Goal: Information Seeking & Learning: Learn about a topic

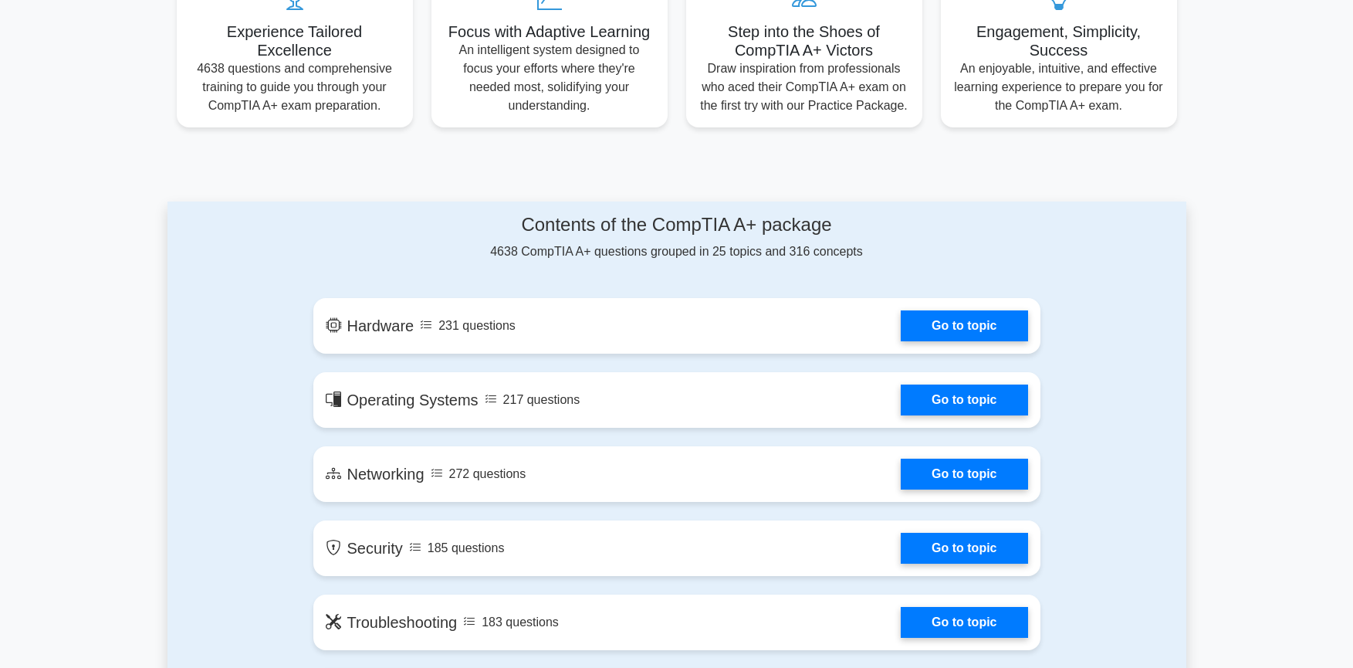
scroll to position [617, 0]
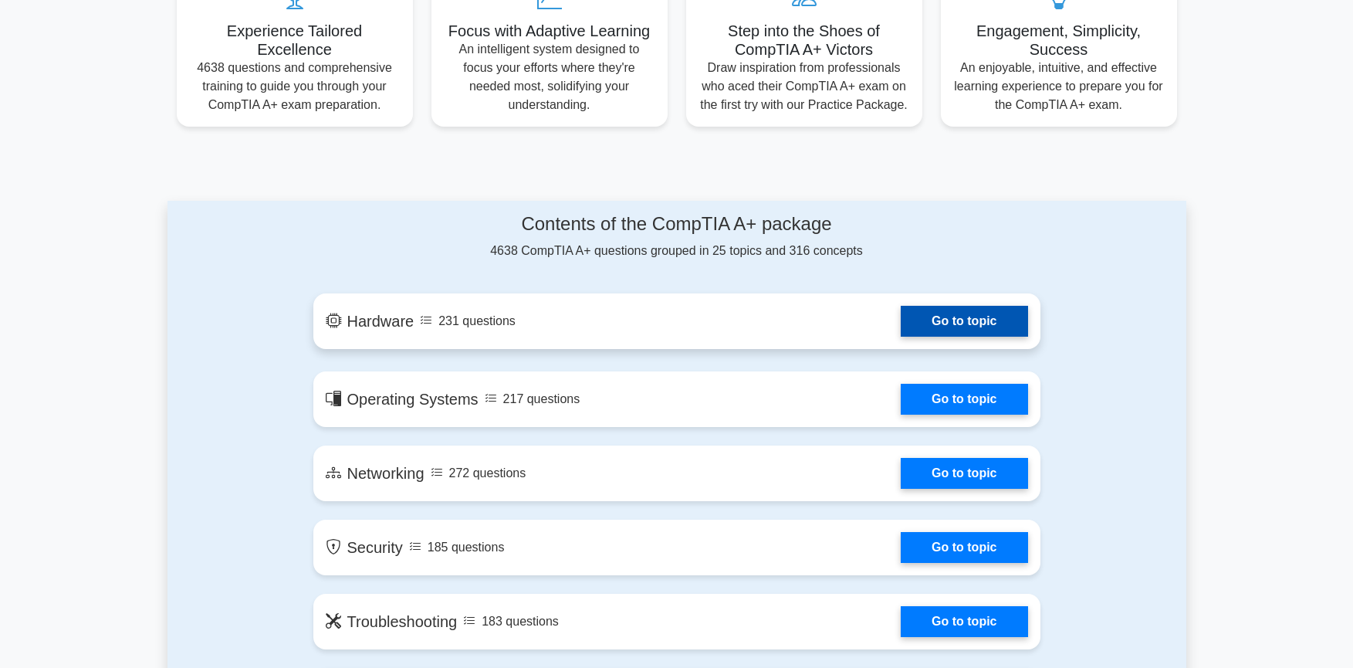
click at [917, 322] on link "Go to topic" at bounding box center [964, 321] width 127 height 31
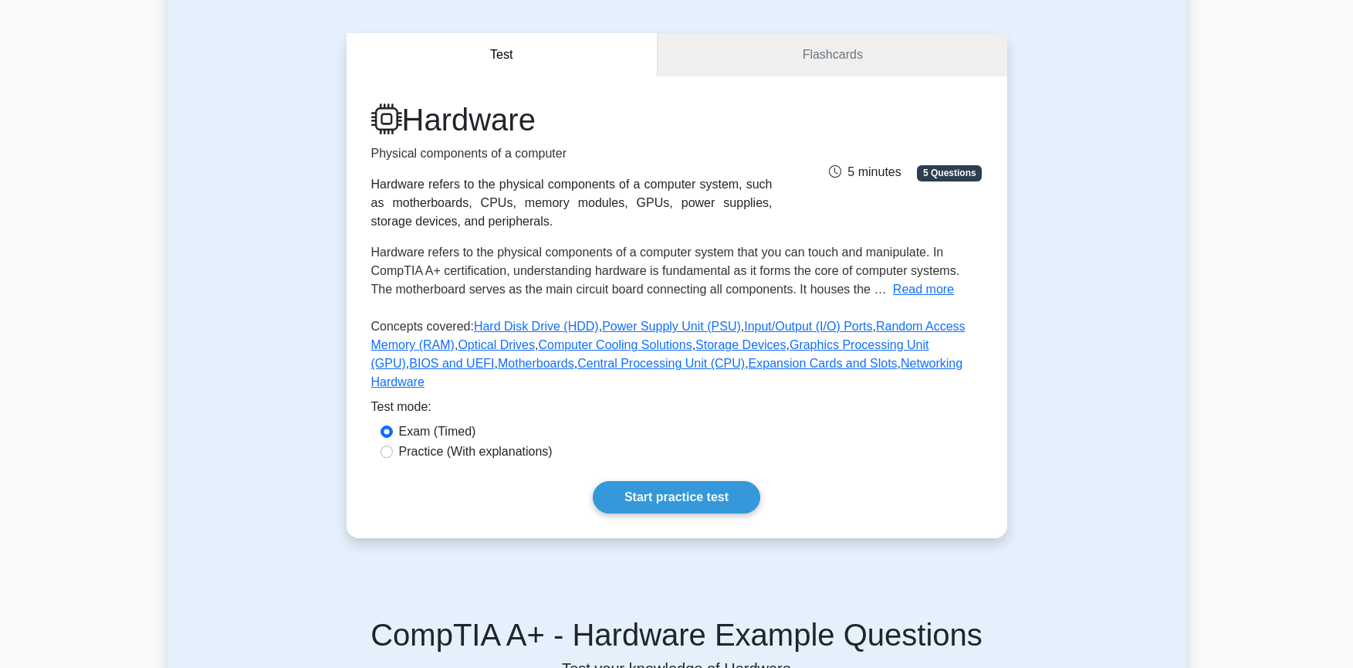
scroll to position [154, 0]
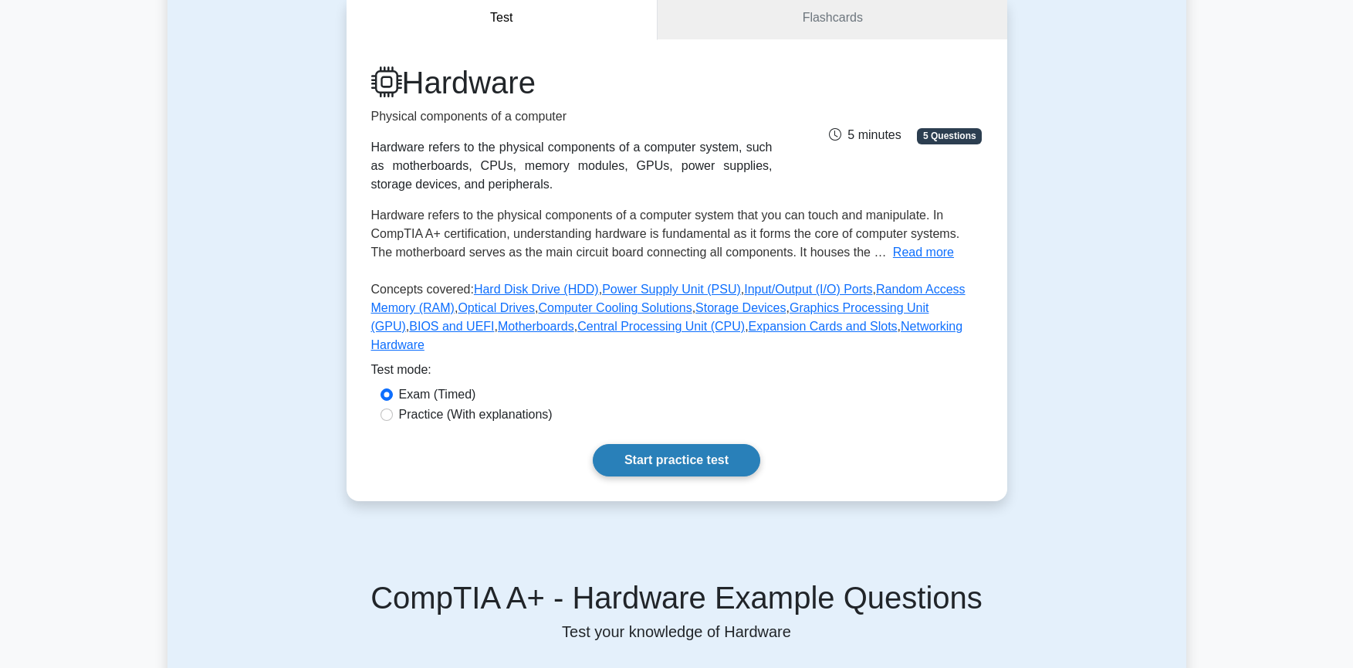
click at [663, 448] on link "Start practice test" at bounding box center [676, 460] width 167 height 32
click at [418, 405] on label "Practice (With explanations)" at bounding box center [476, 414] width 154 height 19
click at [393, 408] on input "Practice (With explanations)" at bounding box center [387, 414] width 12 height 12
radio input "true"
click at [382, 388] on input "Exam (Timed)" at bounding box center [387, 394] width 12 height 12
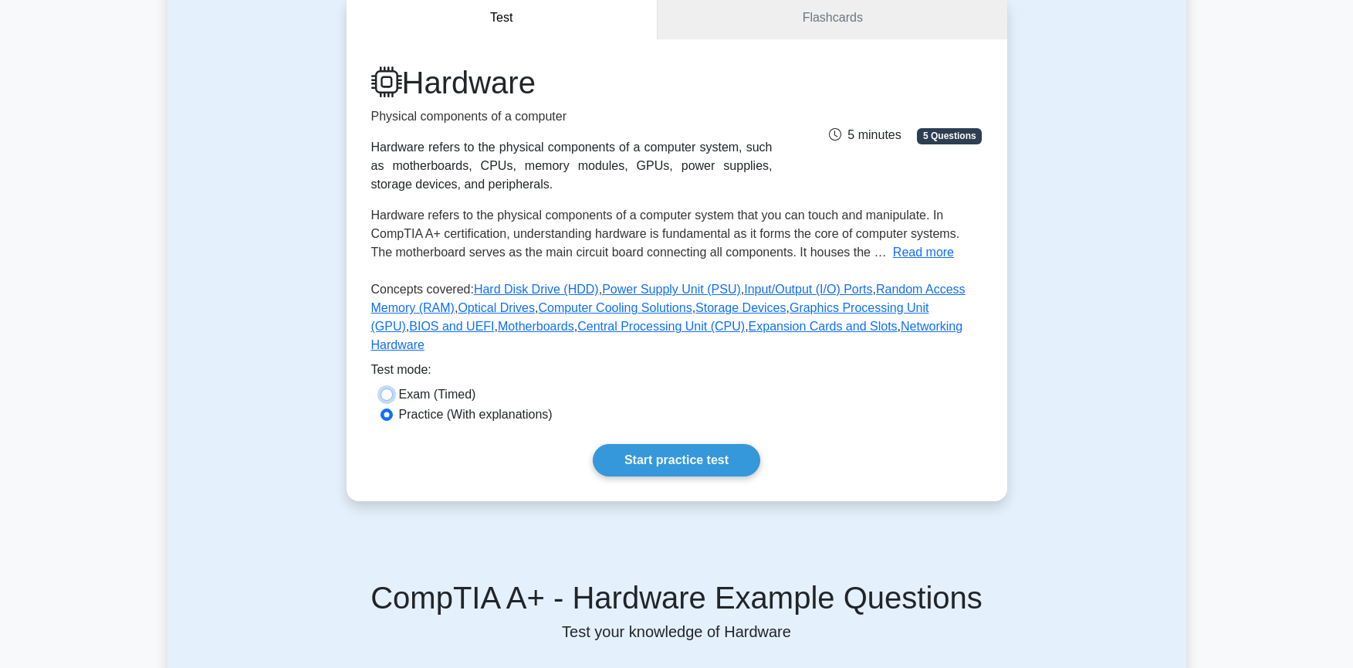
radio input "true"
click at [718, 444] on link "Start practice test" at bounding box center [676, 460] width 167 height 32
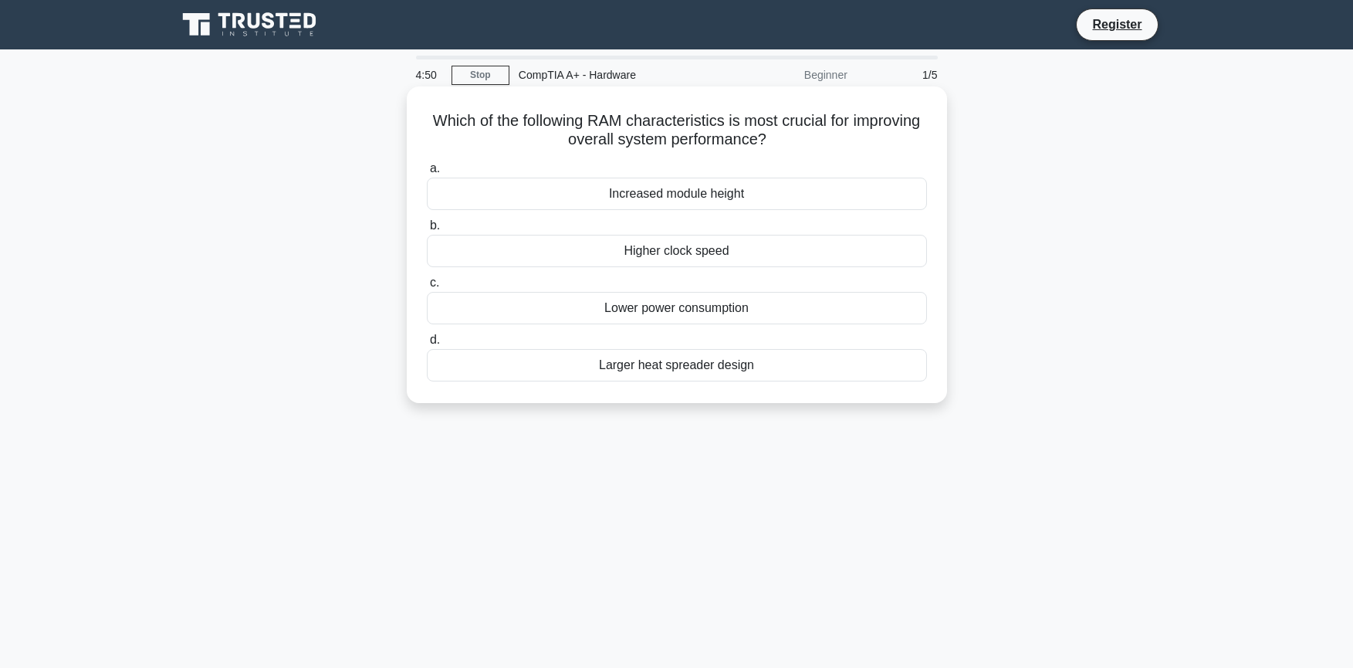
drag, startPoint x: 809, startPoint y: 144, endPoint x: 414, endPoint y: 169, distance: 396.0
click at [389, 107] on div "Which of the following RAM characteristics is most crucial for improving overal…" at bounding box center [676, 257] width 1019 height 335
drag, startPoint x: 443, startPoint y: 135, endPoint x: 649, endPoint y: 240, distance: 231.3
click at [509, 136] on h5 "Which of the following RAM characteristics is most crucial for improving overal…" at bounding box center [676, 130] width 503 height 39
click at [651, 254] on div "Higher clock speed" at bounding box center [677, 251] width 500 height 32
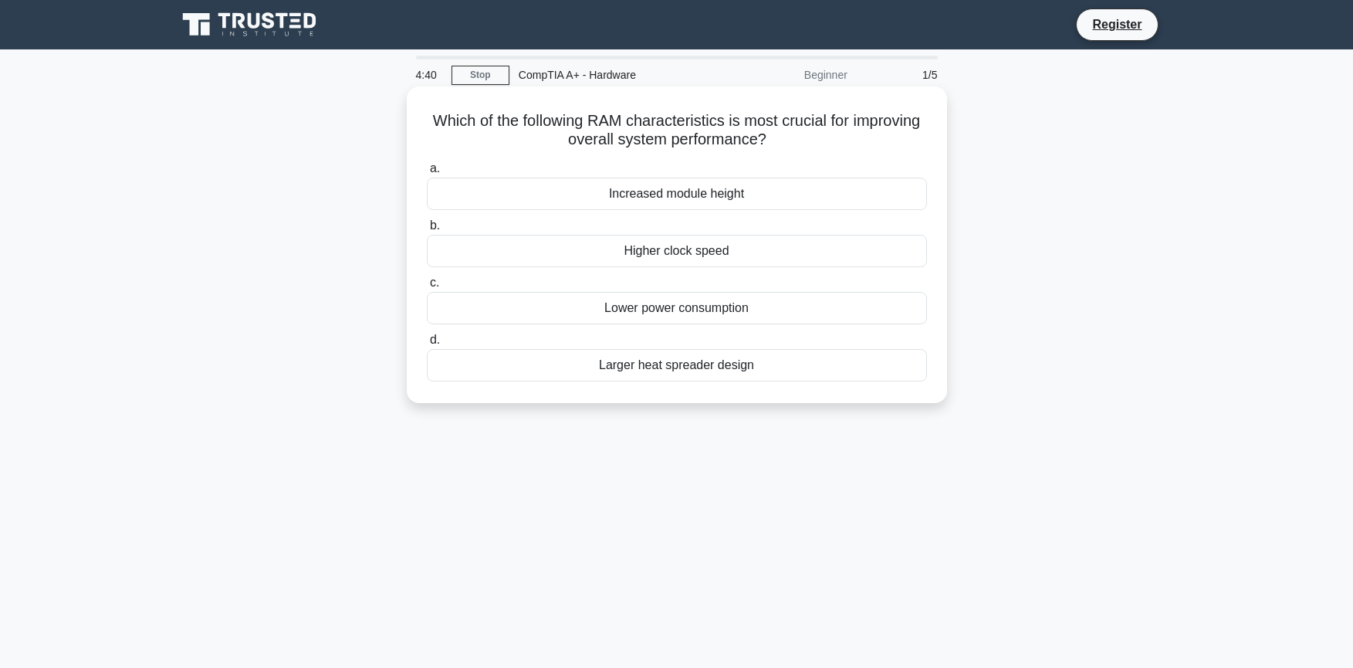
click at [427, 231] on input "b. Higher clock speed" at bounding box center [427, 226] width 0 height 10
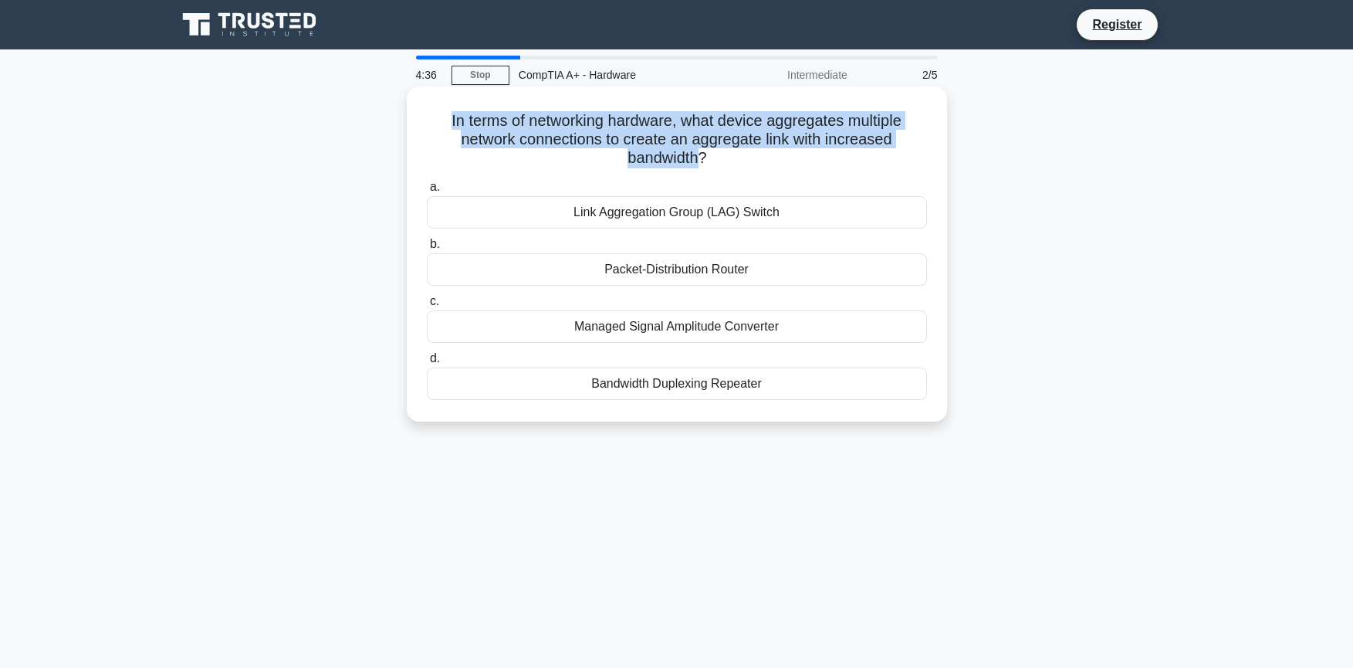
drag, startPoint x: 427, startPoint y: 120, endPoint x: 683, endPoint y: 168, distance: 260.8
click at [695, 154] on h5 "In terms of networking hardware, what device aggregates multiple network connec…" at bounding box center [676, 139] width 503 height 57
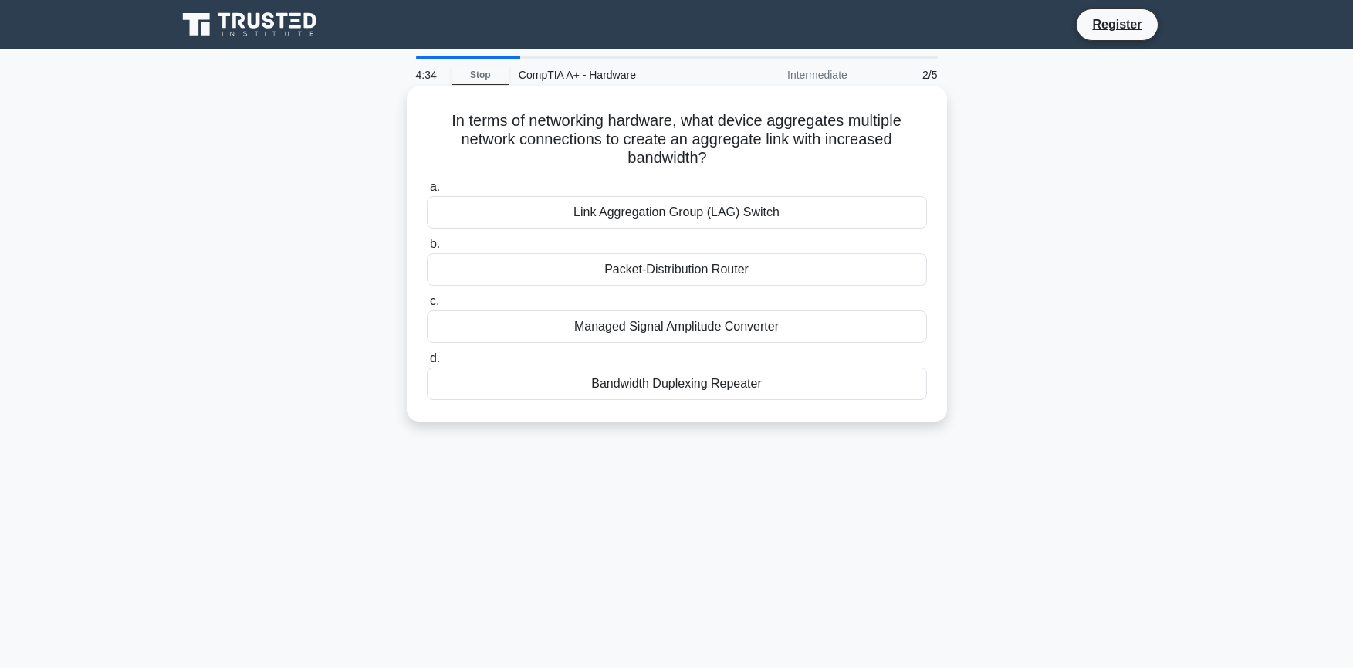
click at [628, 389] on div "Bandwidth Duplexing Repeater" at bounding box center [677, 383] width 500 height 32
click at [427, 364] on input "d. Bandwidth Duplexing Repeater" at bounding box center [427, 359] width 0 height 10
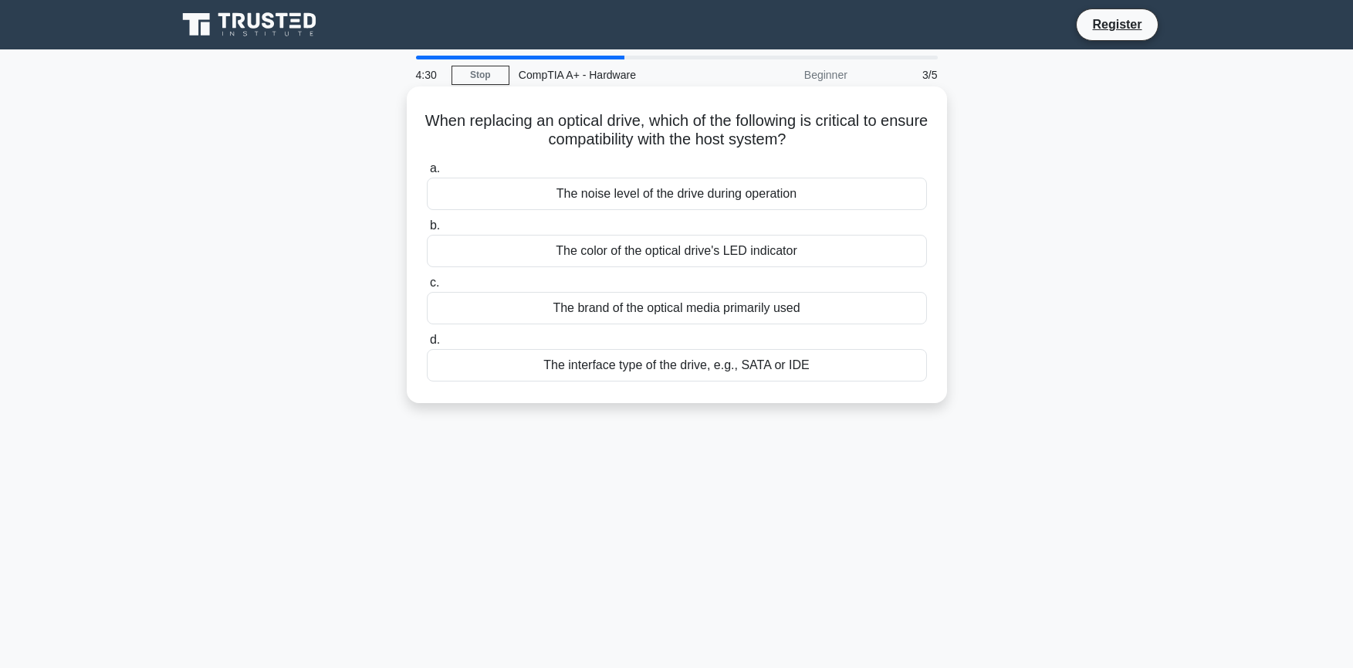
drag, startPoint x: 422, startPoint y: 130, endPoint x: 780, endPoint y: 148, distance: 357.8
click at [845, 136] on div "When replacing an optical drive, which of the following is critical to ensure c…" at bounding box center [677, 245] width 528 height 304
copy h5 "When replacing an optical drive, which of the following is critical to ensure c…"
drag, startPoint x: 905, startPoint y: 371, endPoint x: 454, endPoint y: 217, distance: 477.2
click at [426, 160] on div "a. The noise level of the drive during operation b. The color of the optical dr…" at bounding box center [677, 270] width 519 height 228
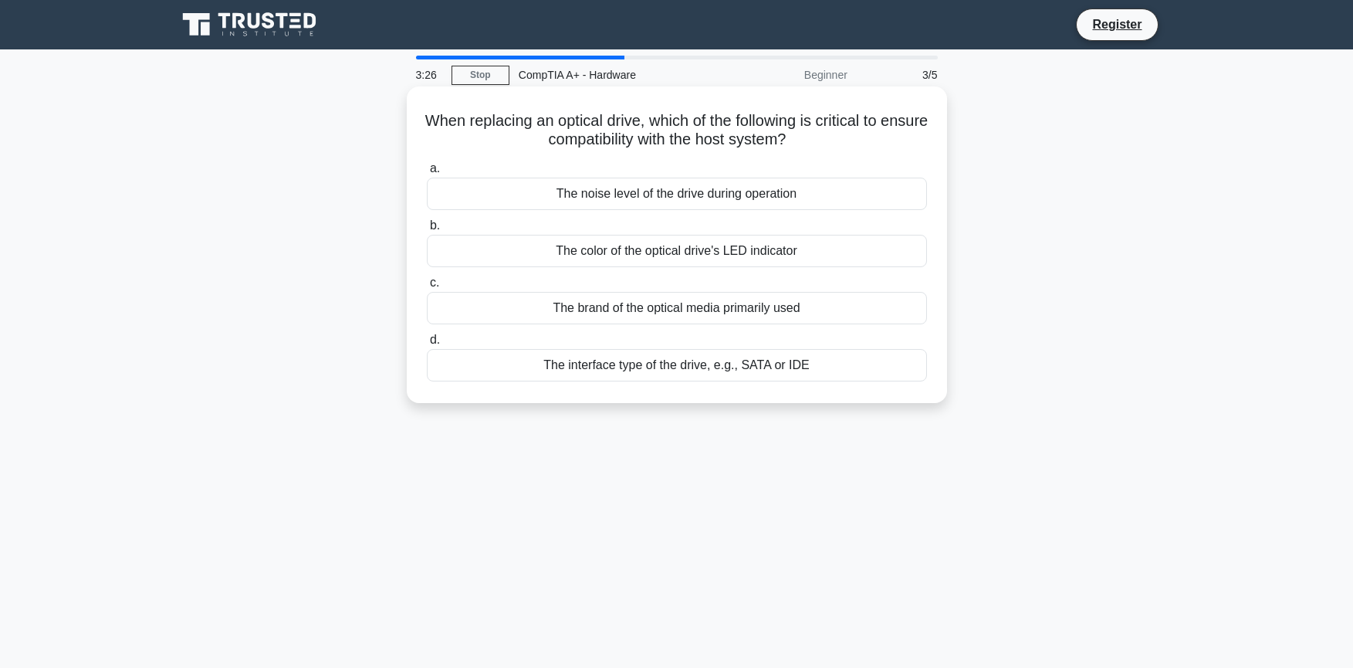
click at [489, 296] on div "The brand of the optical media primarily used" at bounding box center [677, 308] width 500 height 32
click at [427, 288] on input "c. The brand of the optical media primarily used" at bounding box center [427, 283] width 0 height 10
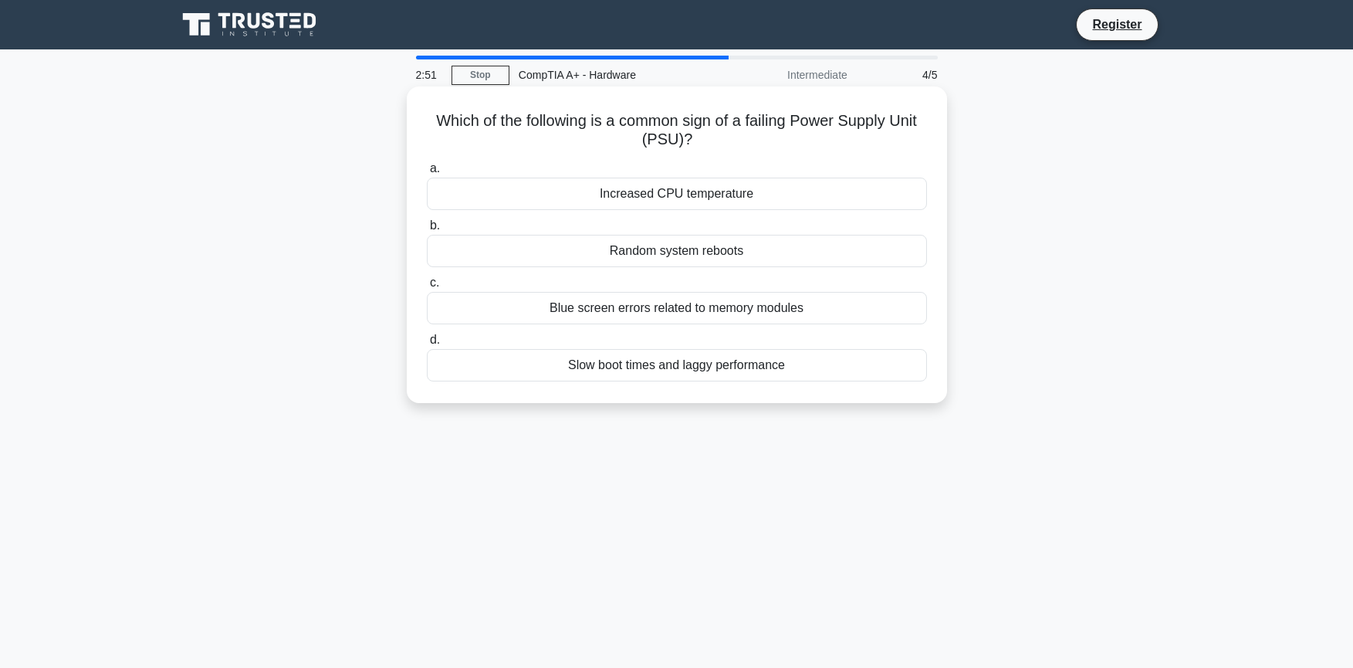
drag, startPoint x: 716, startPoint y: 141, endPoint x: 408, endPoint y: 114, distance: 309.9
click at [408, 114] on div "Which of the following is a common sign of a failing Power Supply Unit (PSU)? .…" at bounding box center [677, 244] width 540 height 316
copy h5 "Which of the following is a common sign of a failing Power Supply Unit (PSU)?"
click at [675, 360] on div "Slow boot times and laggy performance" at bounding box center [677, 365] width 500 height 32
click at [427, 345] on input "d. Slow boot times and laggy performance" at bounding box center [427, 340] width 0 height 10
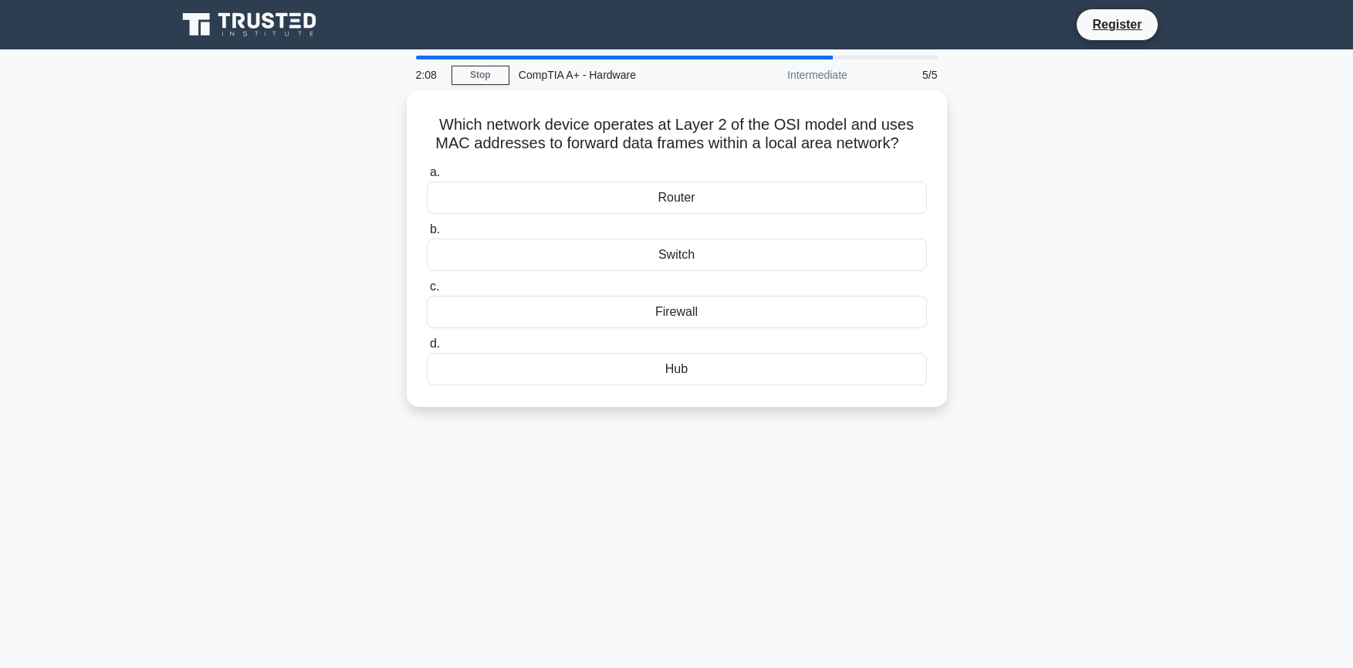
drag, startPoint x: 899, startPoint y: 140, endPoint x: 397, endPoint y: 133, distance: 501.8
click at [397, 133] on div "Which network device operates at Layer 2 of the OSI model and uses MAC addresse…" at bounding box center [676, 257] width 1019 height 335
copy h5 "Which network device operates at Layer 2 of the OSI model and uses MAC addresse…"
click at [675, 261] on div "Switch" at bounding box center [677, 251] width 500 height 32
click at [427, 231] on input "b. Switch" at bounding box center [427, 226] width 0 height 10
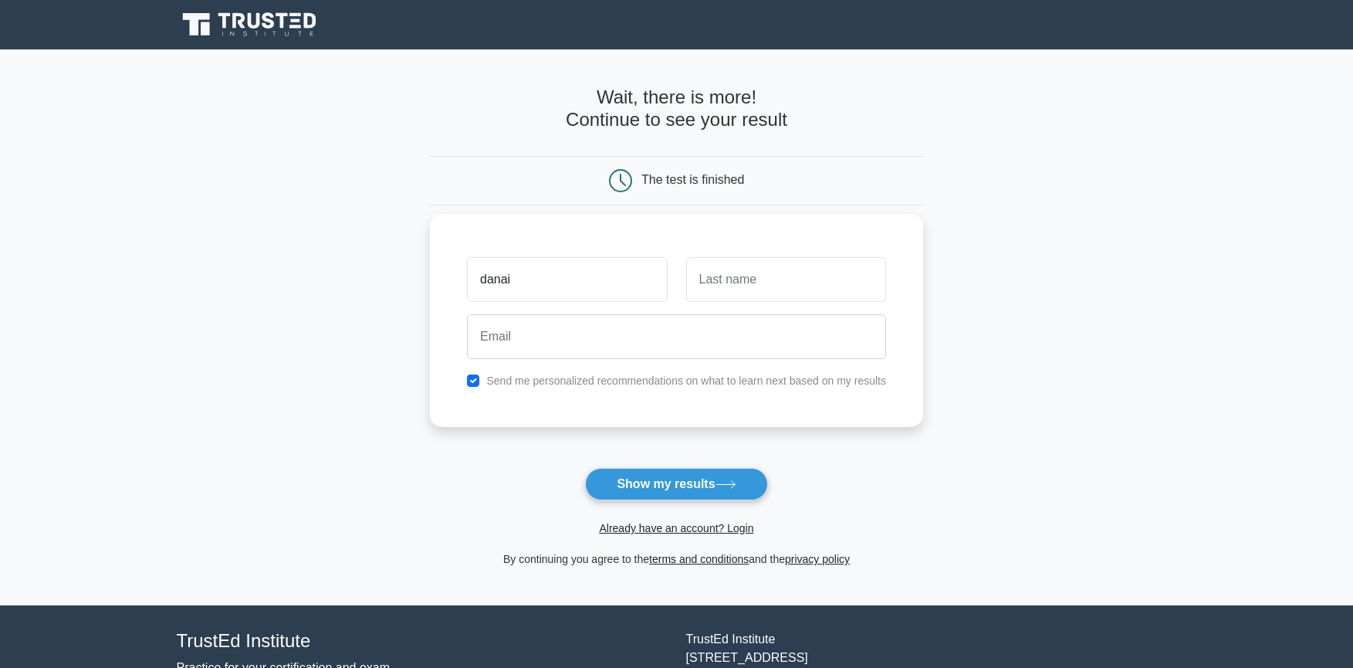
type input "danai"
click at [717, 281] on input "text" at bounding box center [786, 279] width 200 height 45
type input "sriwongsa"
click at [661, 337] on input "email" at bounding box center [676, 336] width 419 height 45
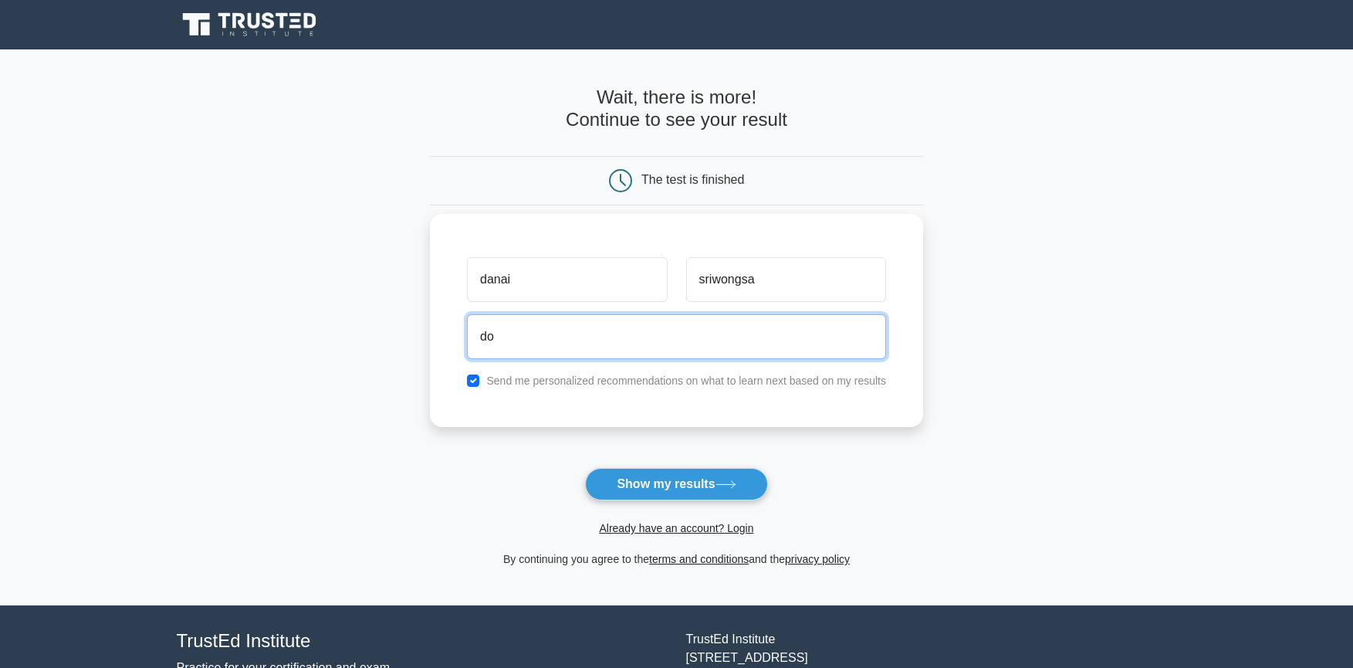
type input "[EMAIL_ADDRESS][DOMAIN_NAME]"
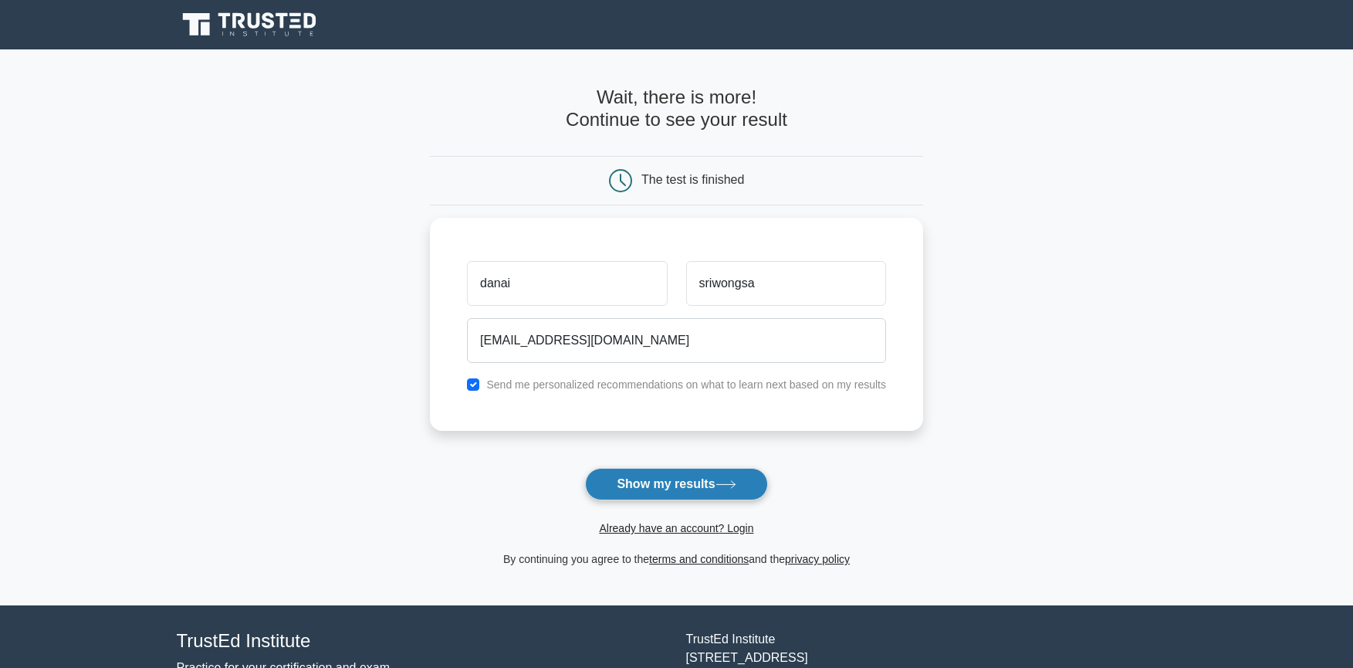
click at [664, 484] on button "Show my results" at bounding box center [676, 484] width 182 height 32
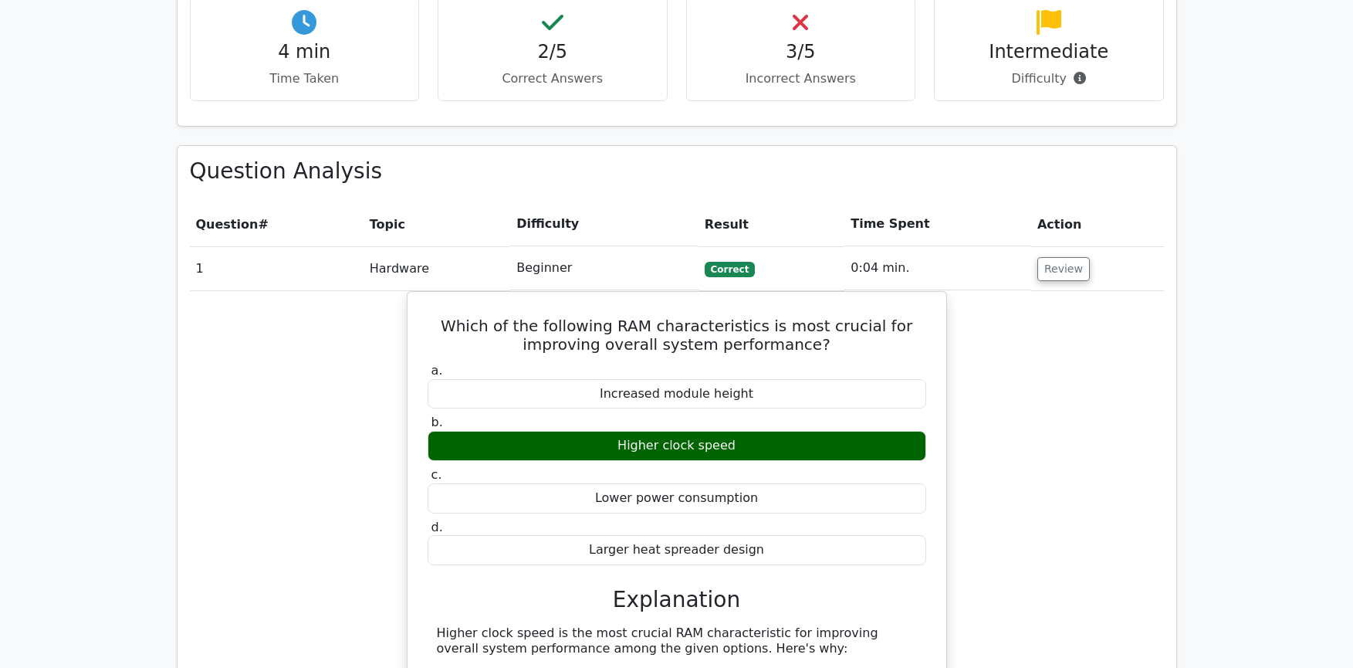
scroll to position [926, 0]
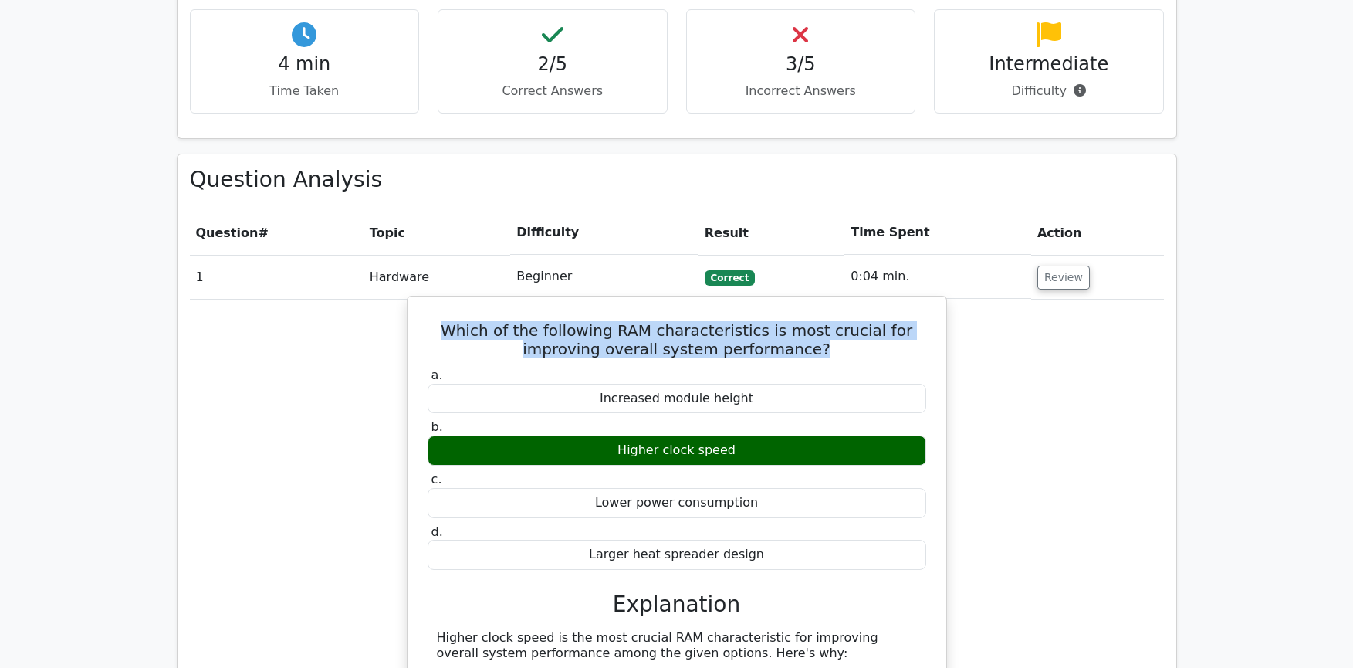
drag, startPoint x: 832, startPoint y: 302, endPoint x: 435, endPoint y: 265, distance: 398.5
click at [435, 321] on h5 "Which of the following RAM characteristics is most crucial for improving overal…" at bounding box center [677, 339] width 502 height 37
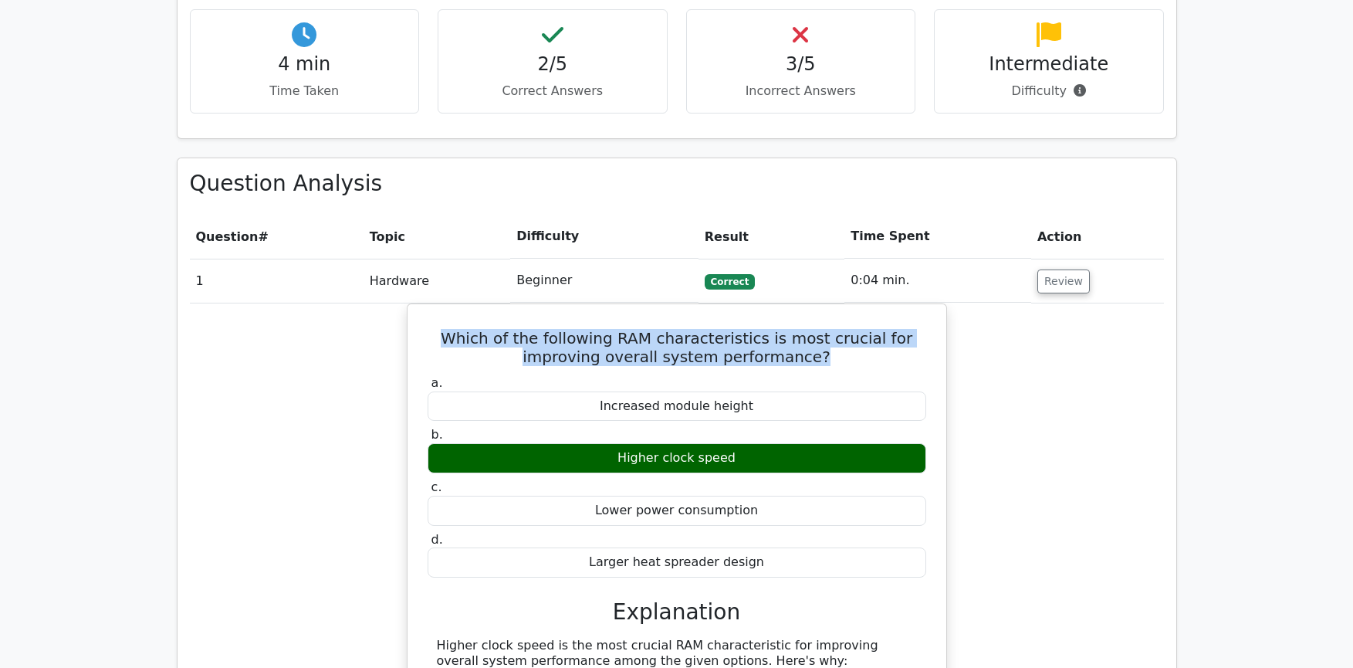
copy h5 "Which of the following RAM characteristics is most crucial for improving overal…"
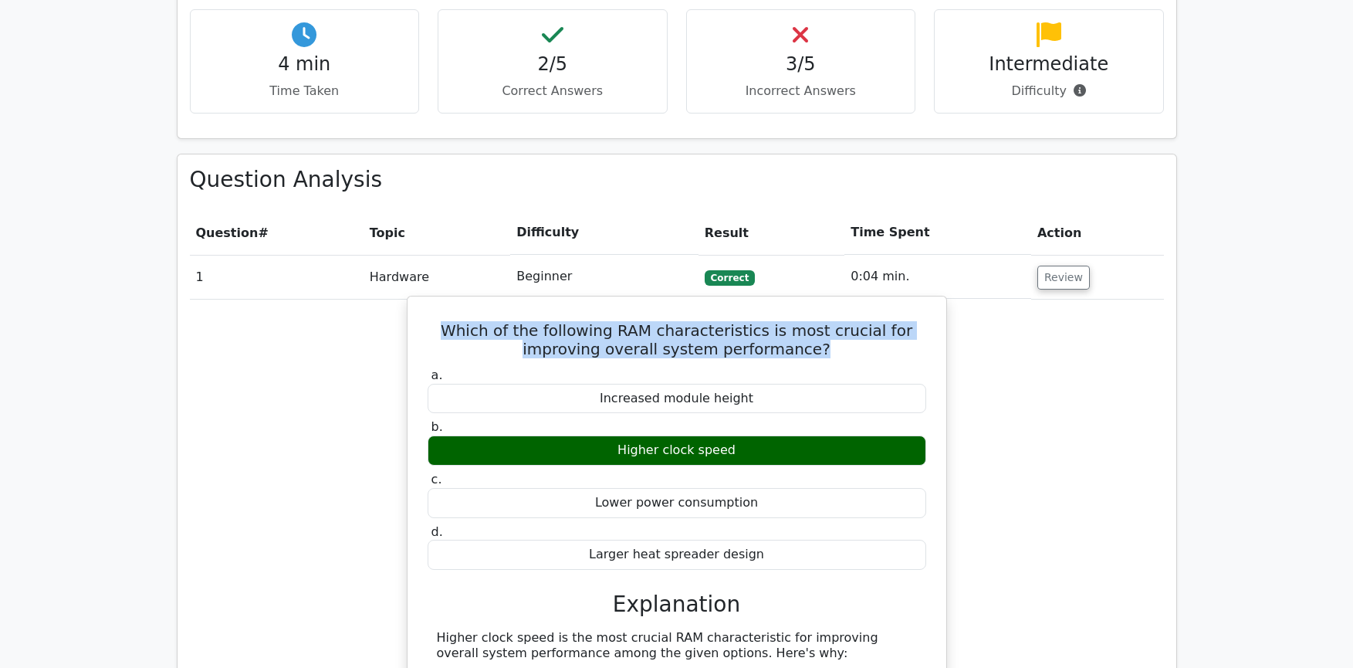
copy h5 "Which of the following RAM characteristics is most crucial for improving overal…"
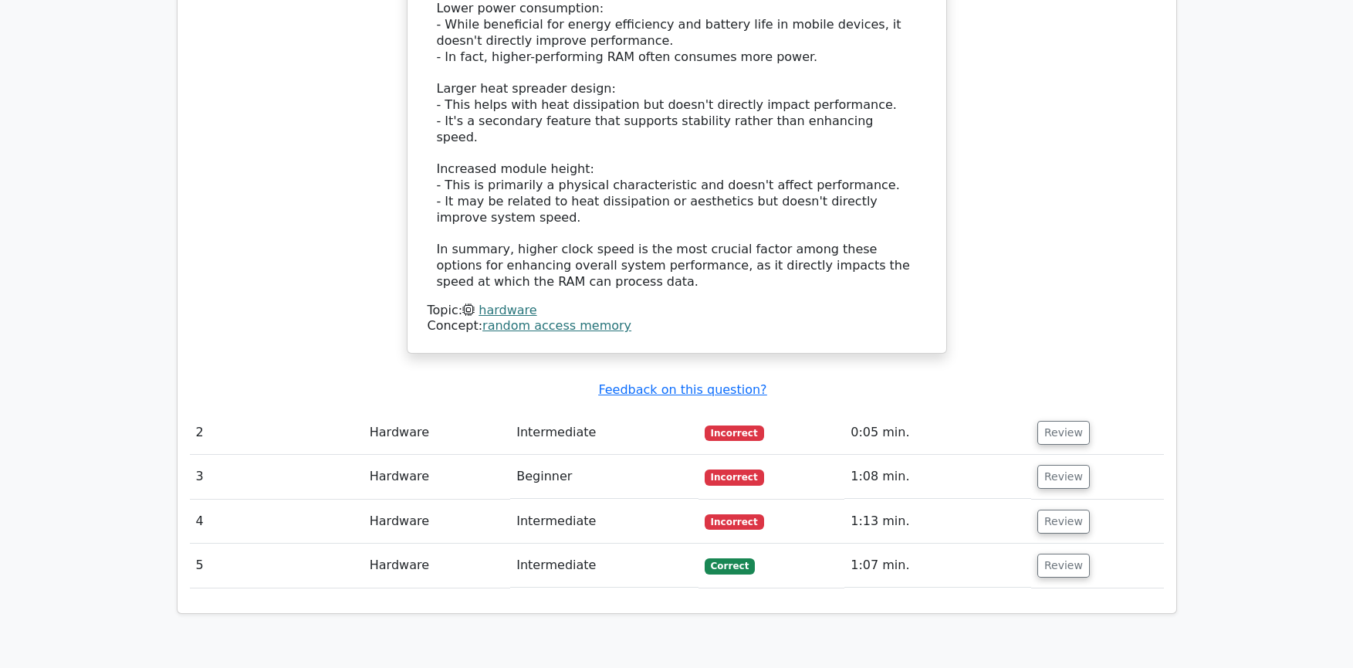
scroll to position [1775, 0]
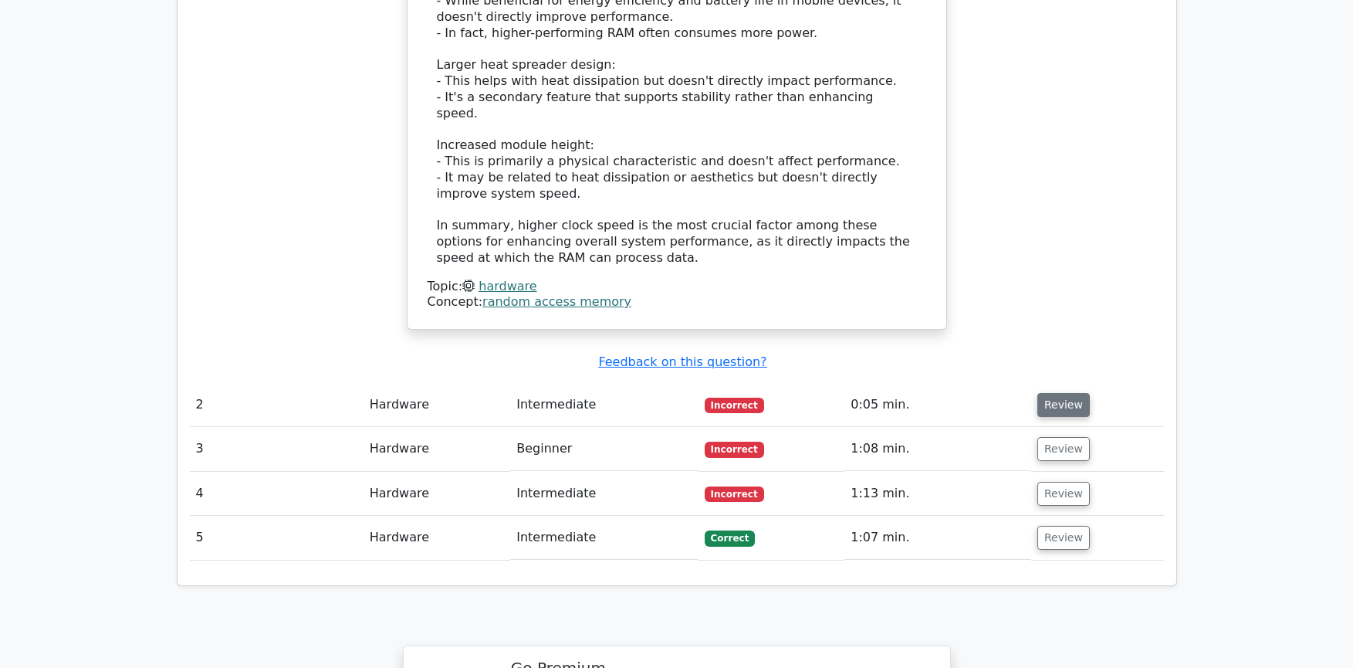
click at [1040, 393] on button "Review" at bounding box center [1063, 405] width 52 height 24
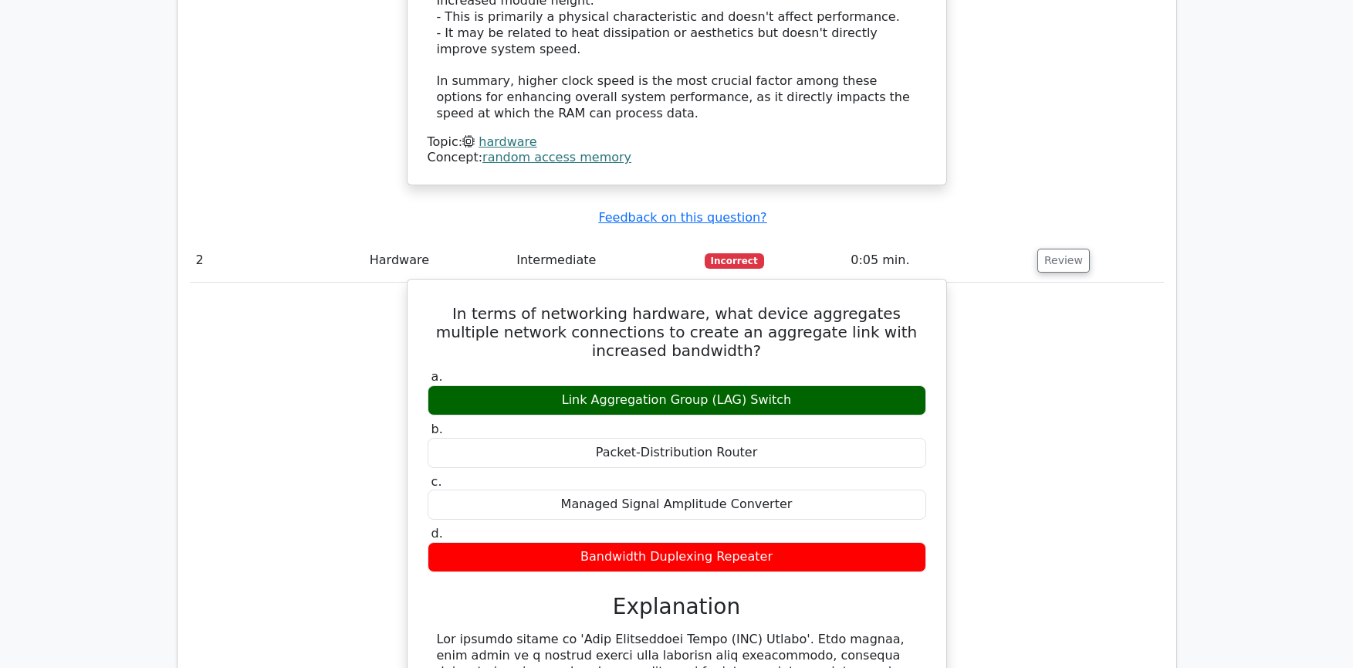
scroll to position [1930, 0]
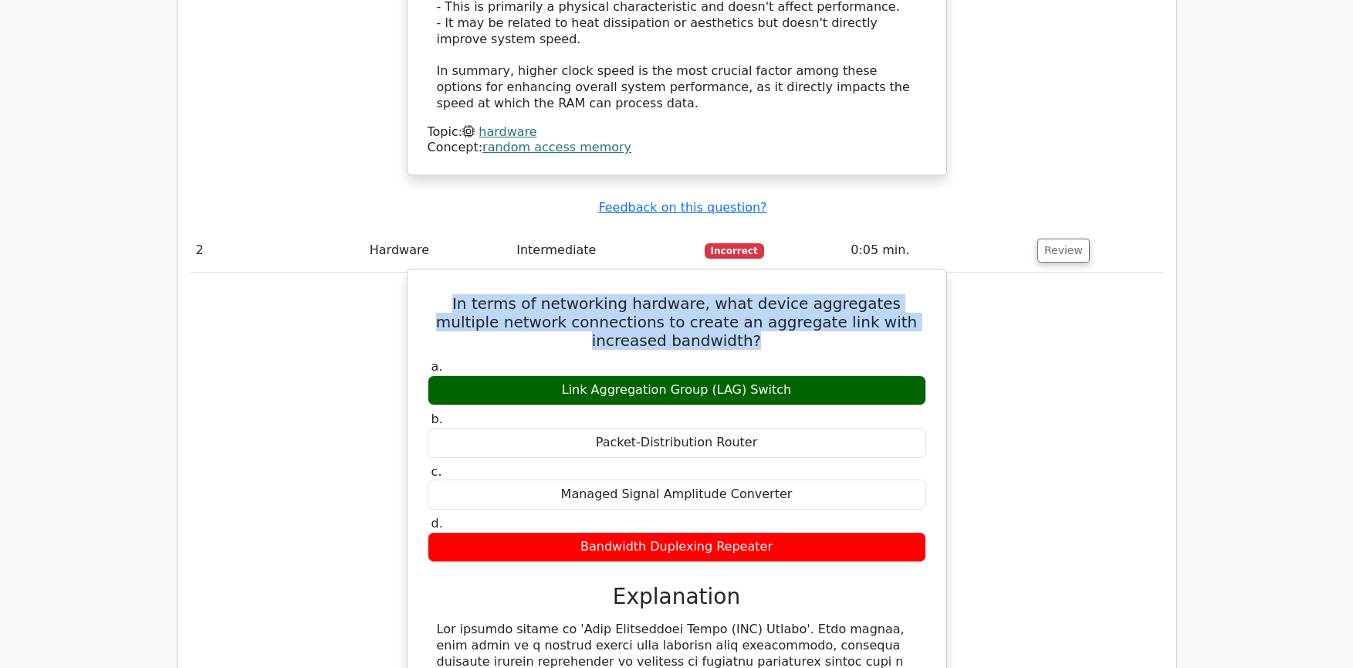
drag, startPoint x: 763, startPoint y: 255, endPoint x: 430, endPoint y: 211, distance: 335.6
click at [430, 294] on h5 "In terms of networking hardware, what device aggregates multiple network connec…" at bounding box center [677, 322] width 502 height 56
copy h5 "In terms of networking hardware, what device aggregates multiple network connec…"
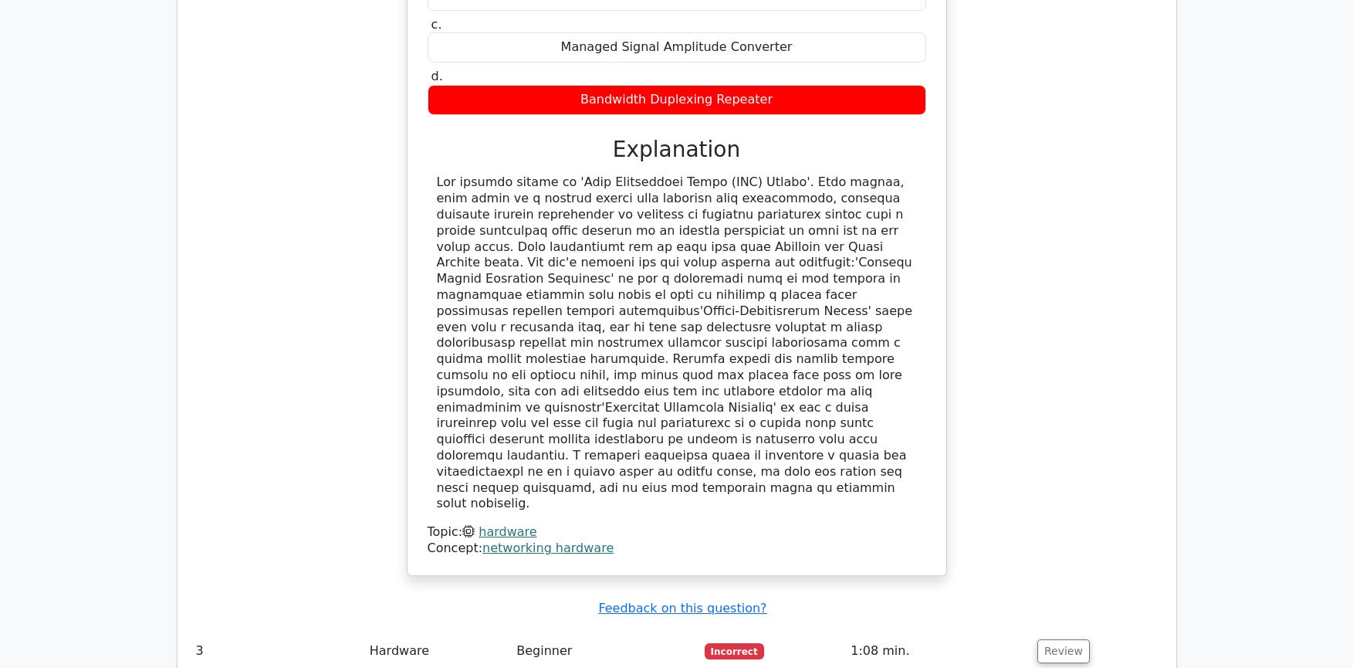
scroll to position [2393, 0]
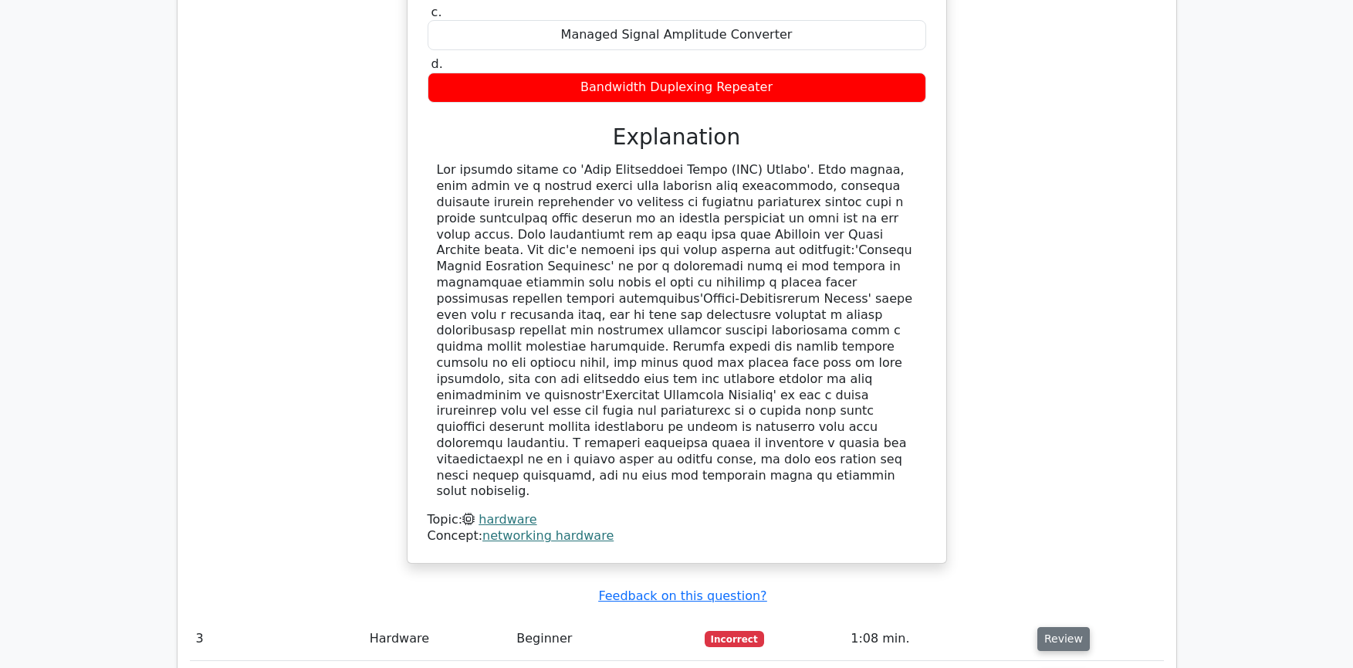
click at [1056, 627] on button "Review" at bounding box center [1063, 639] width 52 height 24
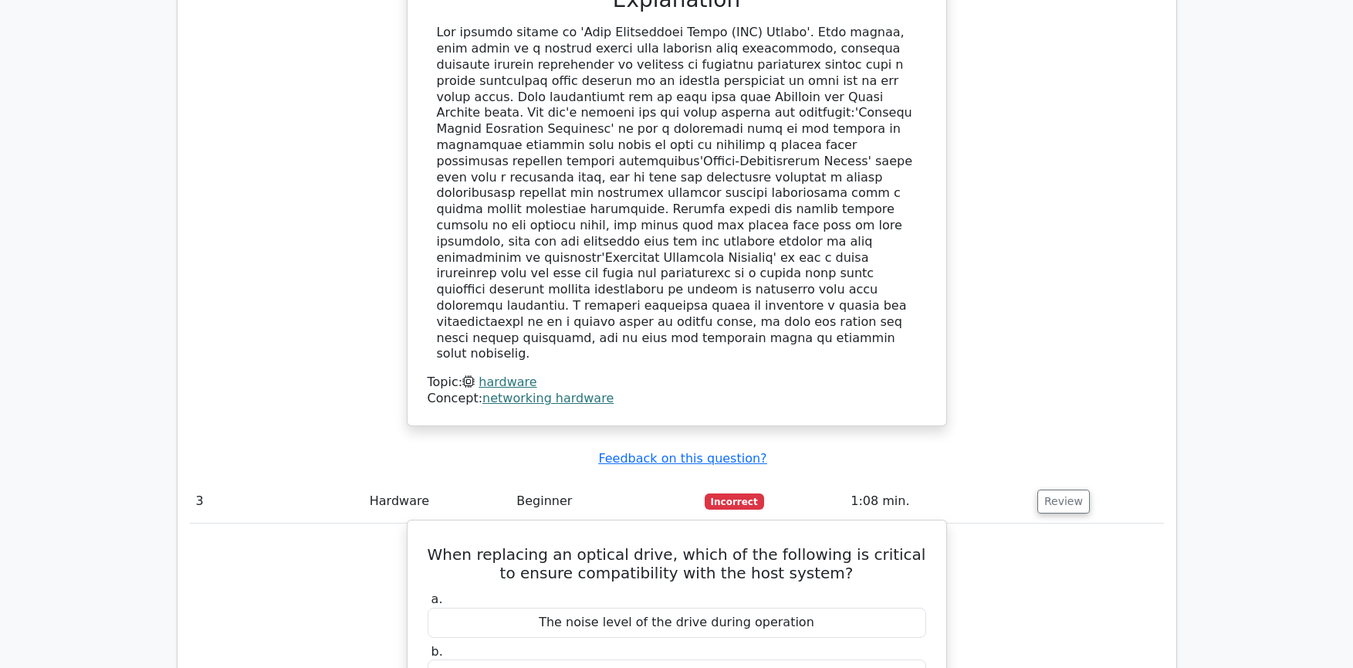
scroll to position [2547, 0]
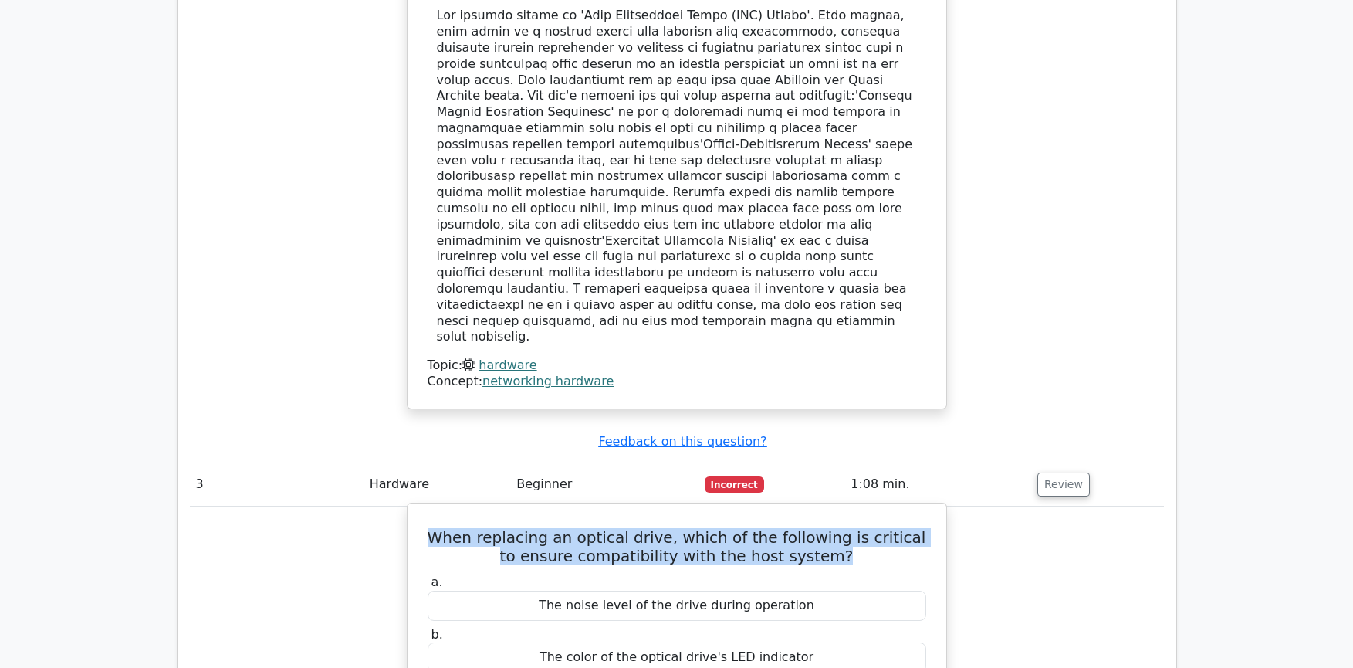
drag, startPoint x: 433, startPoint y: 407, endPoint x: 858, endPoint y: 428, distance: 425.8
click at [858, 528] on h5 "When replacing an optical drive, which of the following is critical to ensure c…" at bounding box center [677, 546] width 502 height 37
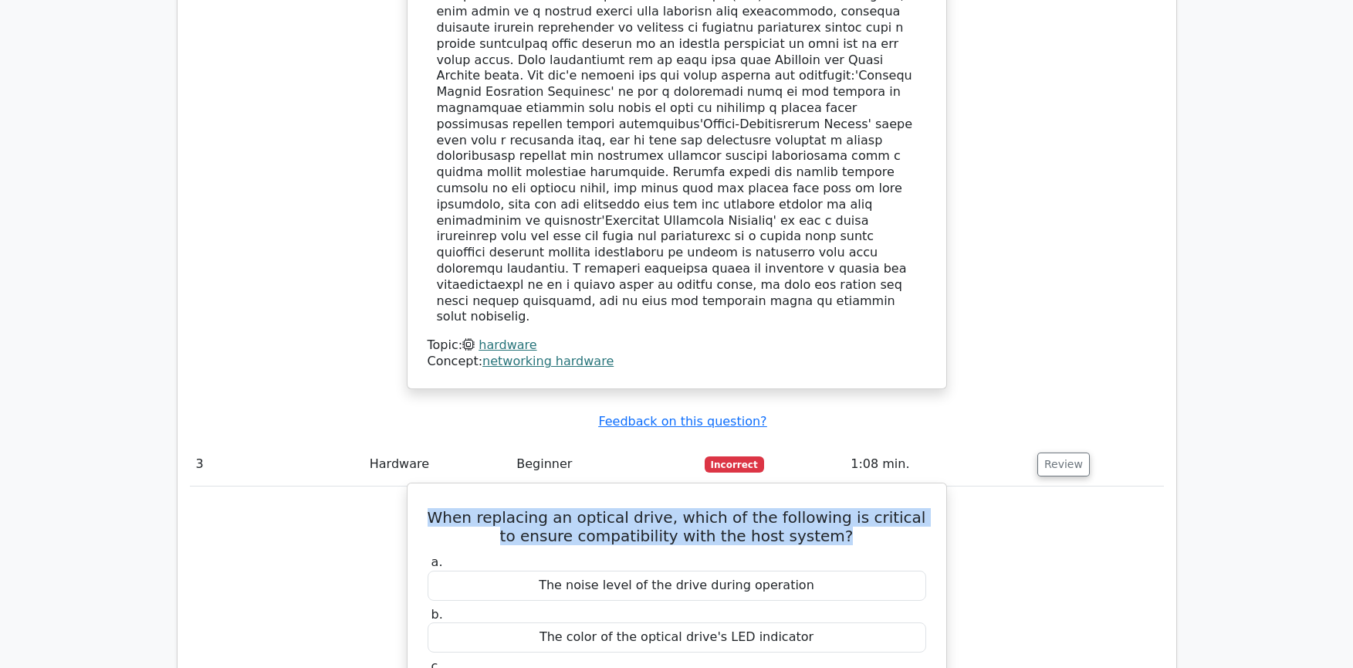
scroll to position [2624, 0]
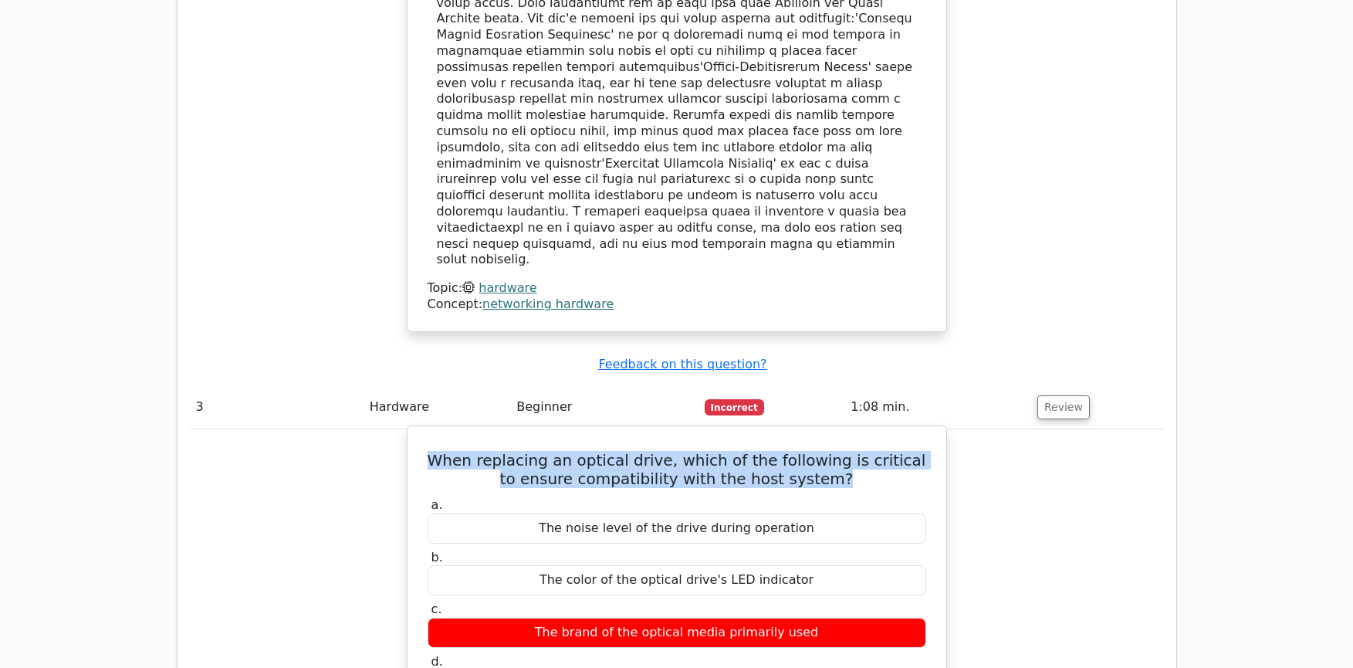
copy h5 "When replacing an optical drive, which of the following is critical to ensure c…"
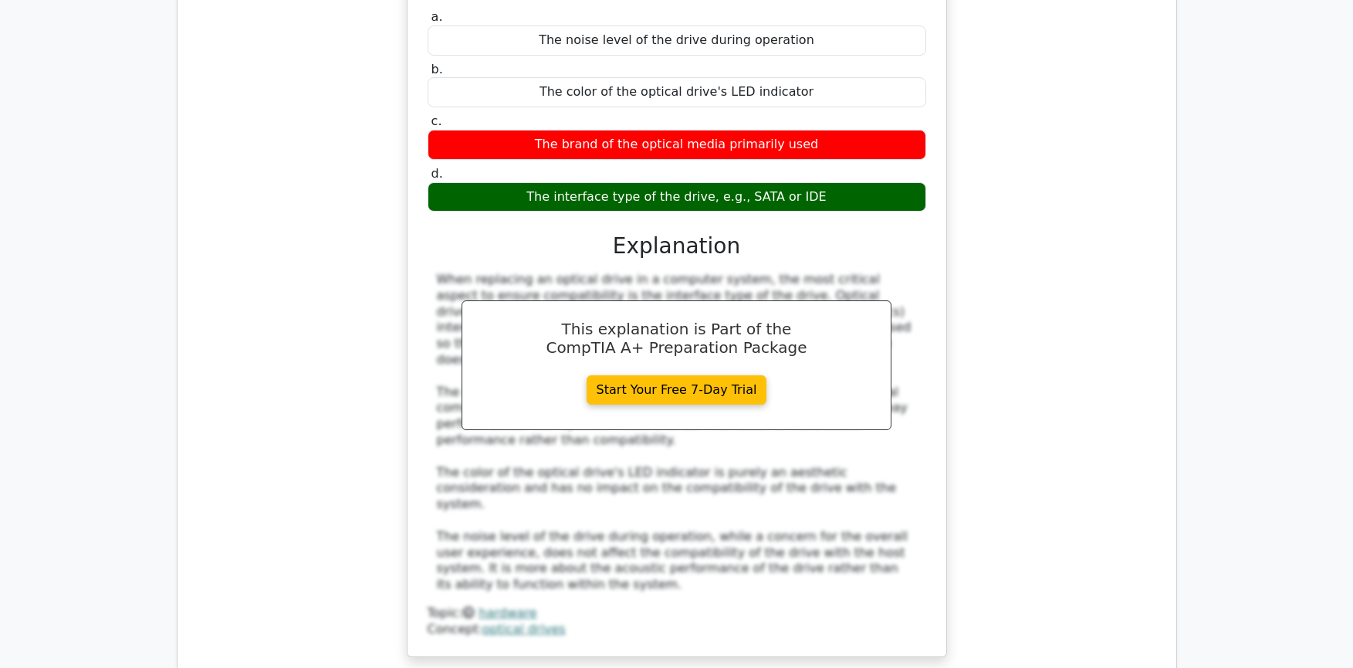
scroll to position [3319, 0]
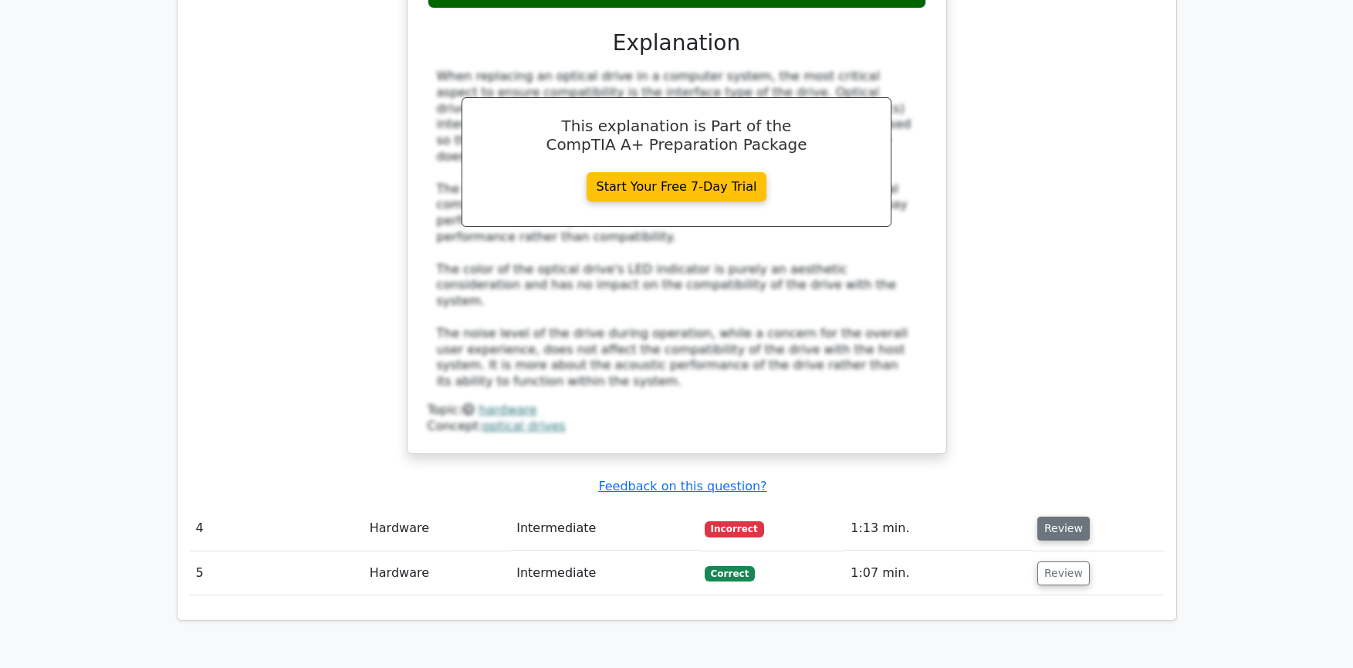
click at [1051, 516] on button "Review" at bounding box center [1063, 528] width 52 height 24
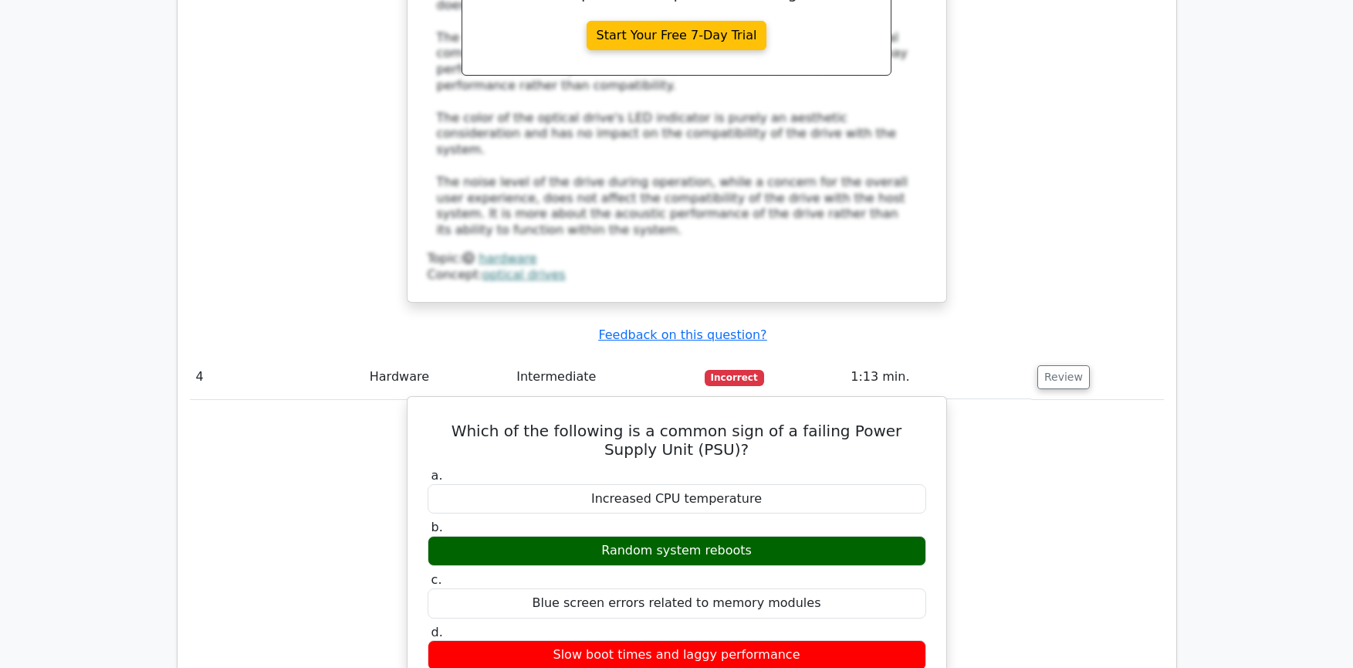
scroll to position [3473, 0]
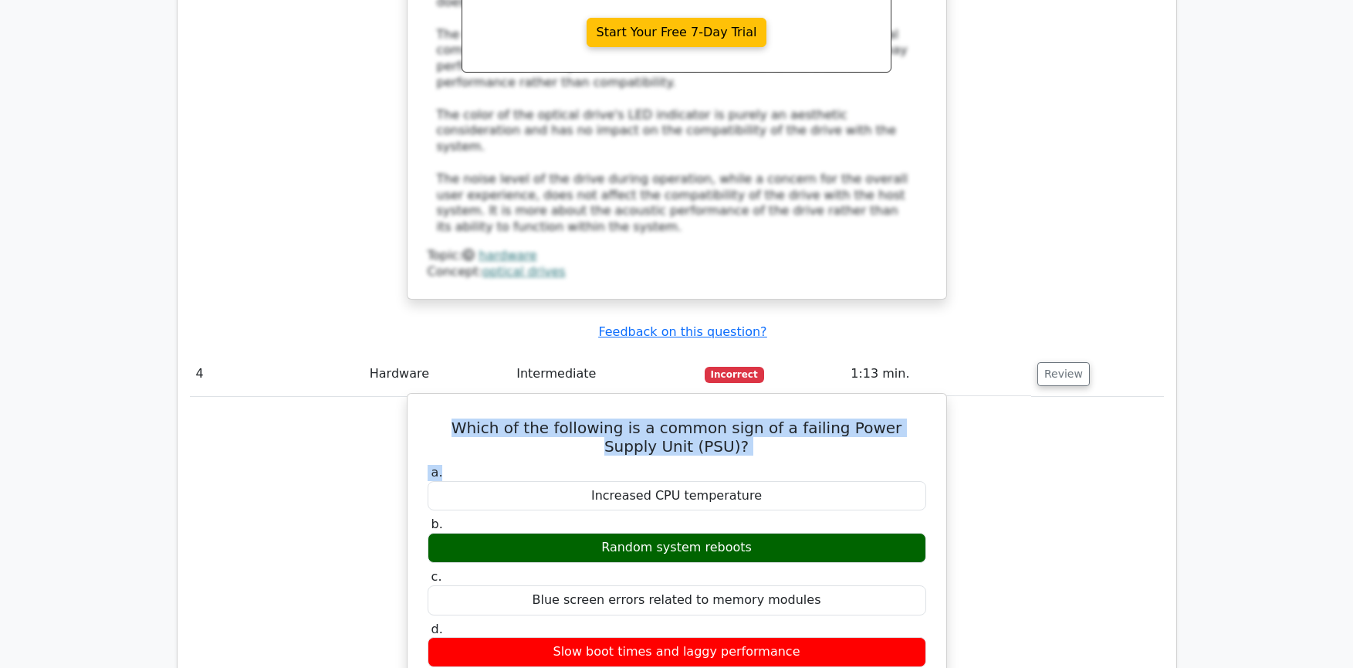
drag, startPoint x: 428, startPoint y: 247, endPoint x: 675, endPoint y: 316, distance: 257.3
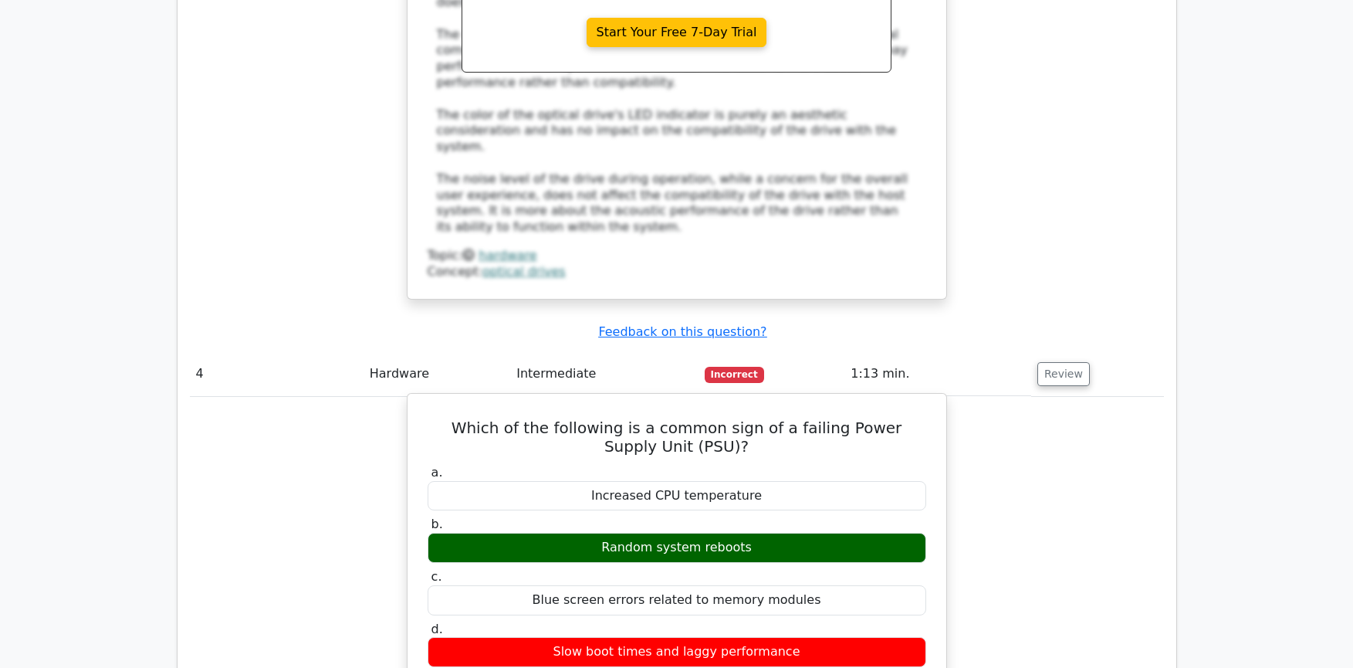
click at [630, 533] on div "Random system reboots" at bounding box center [677, 548] width 499 height 30
drag, startPoint x: 759, startPoint y: 366, endPoint x: 579, endPoint y: 350, distance: 180.5
click at [579, 533] on div "Random system reboots" at bounding box center [677, 548] width 499 height 30
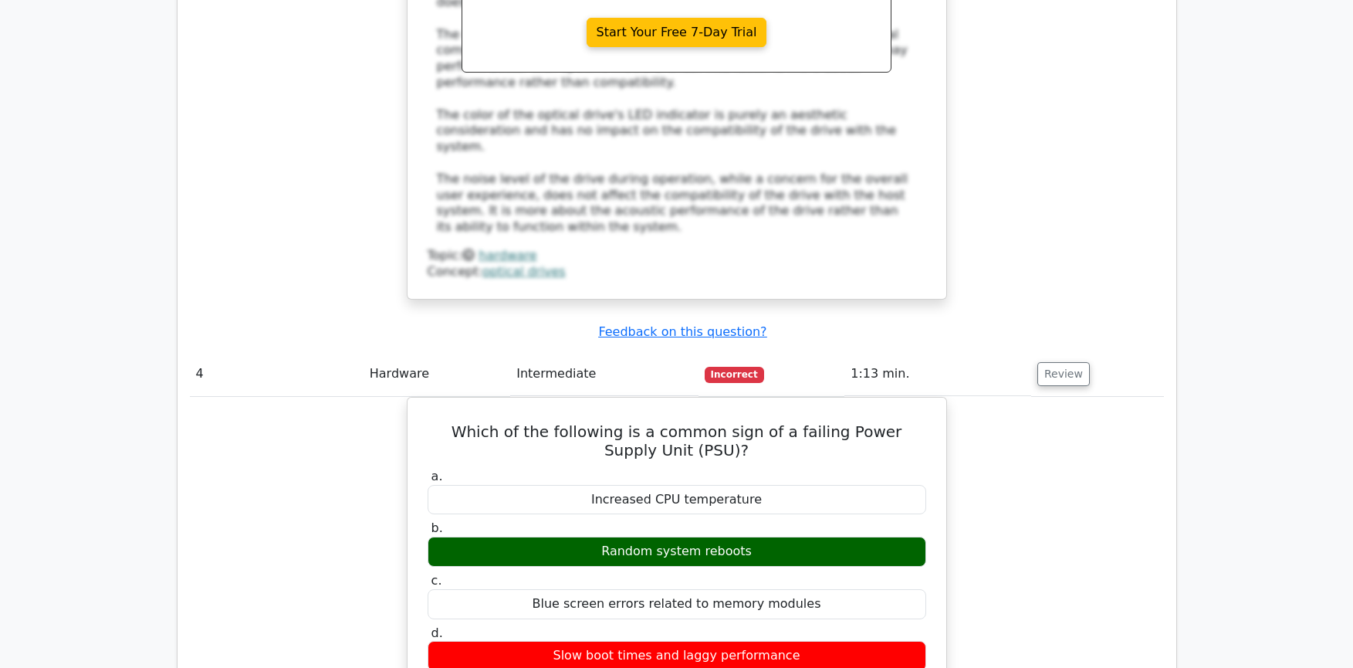
copy div "Random system reboots"
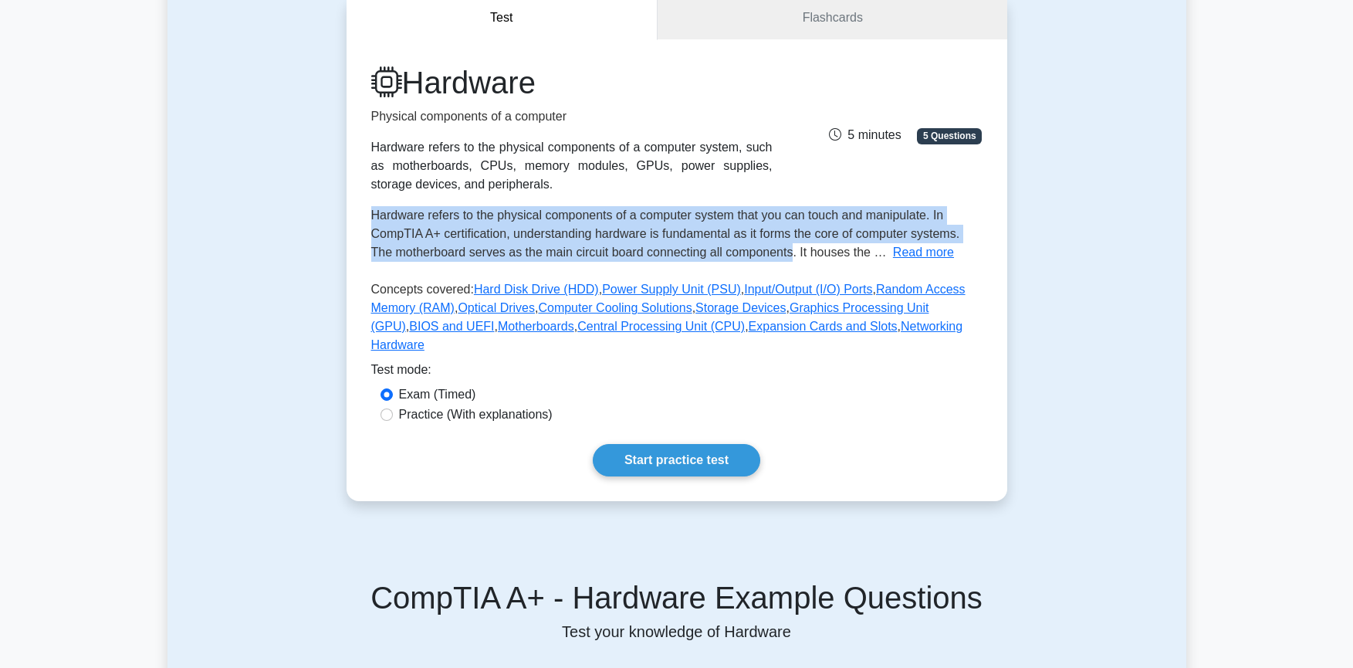
drag, startPoint x: 370, startPoint y: 213, endPoint x: 790, endPoint y: 250, distance: 422.3
click at [790, 250] on div "Hardware Physical components of a computer Hardware refers to the physical comp…" at bounding box center [677, 270] width 661 height 462
copy span "Hardware refers to the physical components of a computer system that you can to…"
